Goal: Ask a question

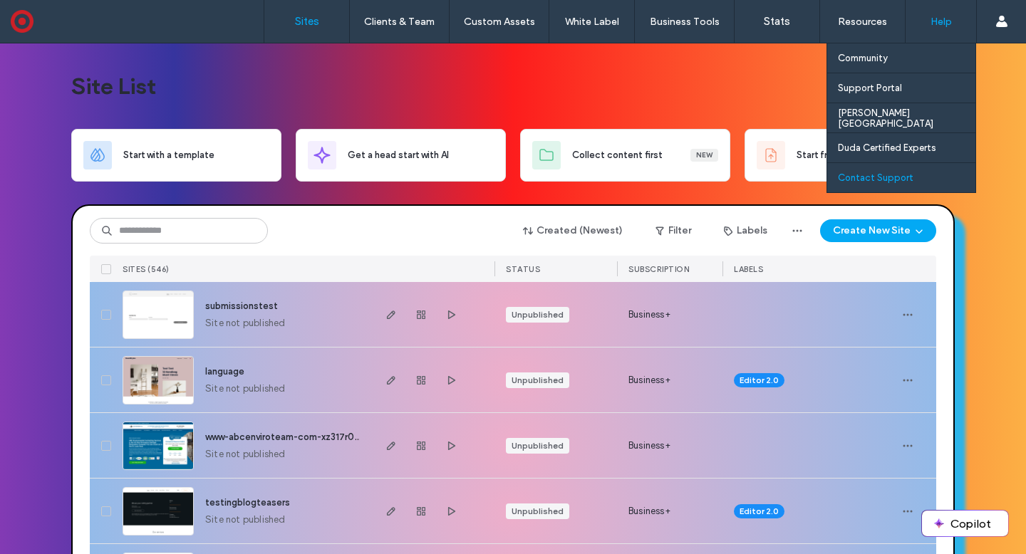
click at [900, 177] on label "Contact Support" at bounding box center [876, 177] width 76 height 11
click at [889, 178] on label "Contact Support" at bounding box center [876, 177] width 76 height 11
click at [886, 177] on label "Contact Support" at bounding box center [876, 177] width 76 height 11
click at [901, 178] on label "Contact Support" at bounding box center [876, 177] width 76 height 11
click at [875, 170] on div "Contact Support" at bounding box center [906, 177] width 137 height 29
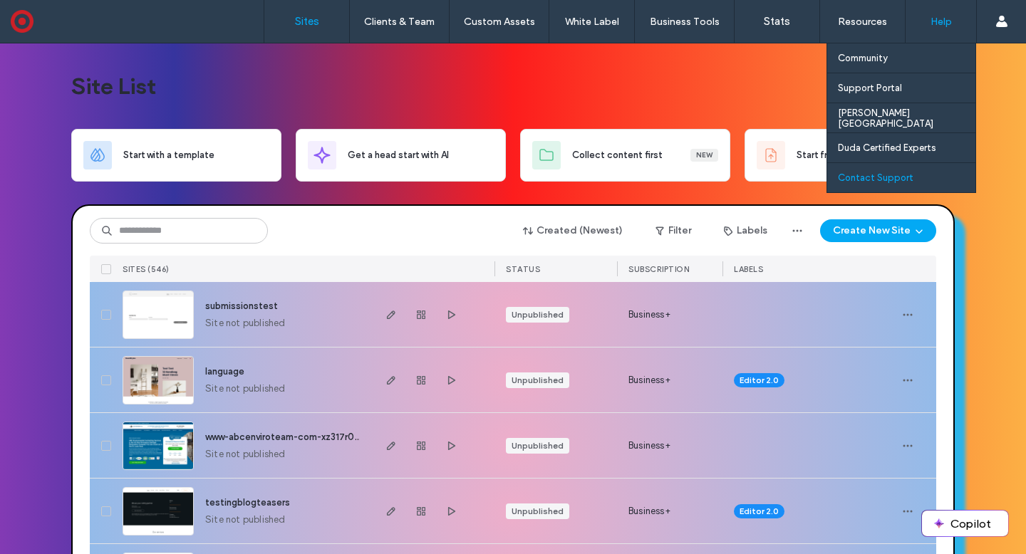
click at [916, 170] on div "Contact Support" at bounding box center [906, 177] width 137 height 29
click at [888, 174] on label "Contact Support" at bounding box center [876, 177] width 76 height 11
click at [899, 182] on label "Contact Support" at bounding box center [876, 177] width 76 height 11
click at [900, 181] on label "Contact Support" at bounding box center [876, 177] width 76 height 11
click at [874, 181] on label "Contact Support" at bounding box center [876, 177] width 76 height 11
